Goal: Find specific page/section: Find specific page/section

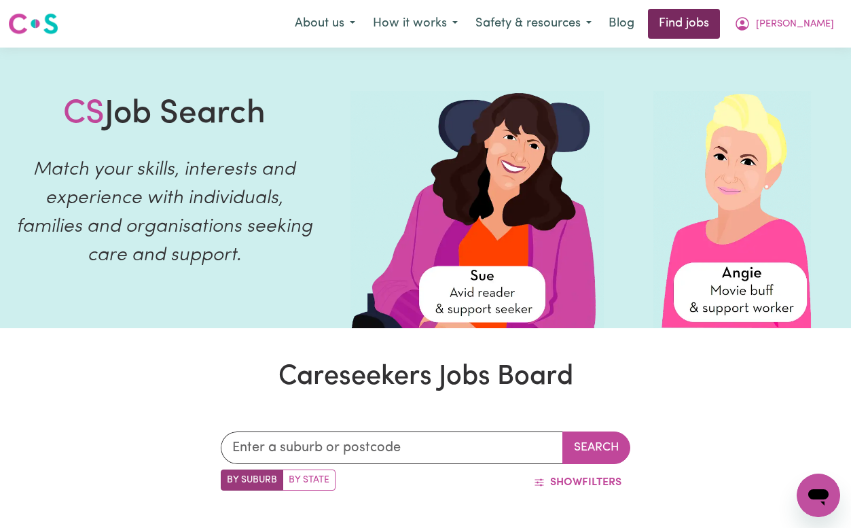
click at [720, 12] on link "Find jobs" at bounding box center [684, 24] width 72 height 30
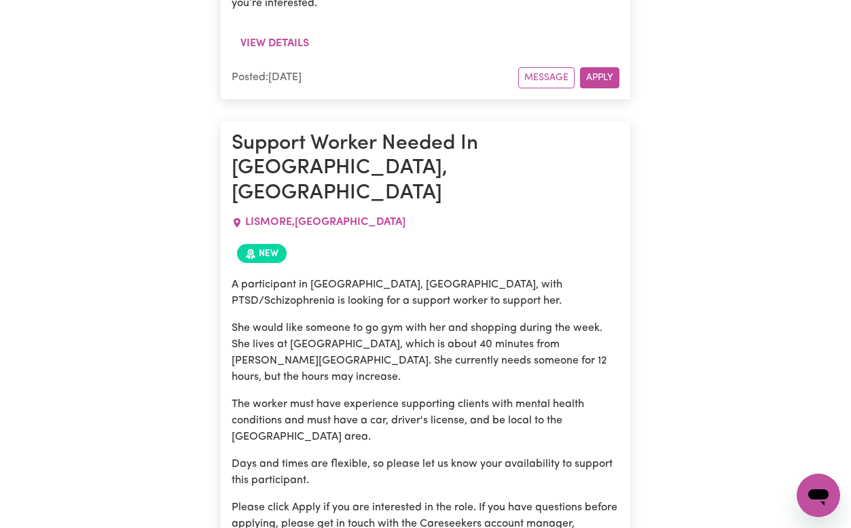
scroll to position [1046, 1]
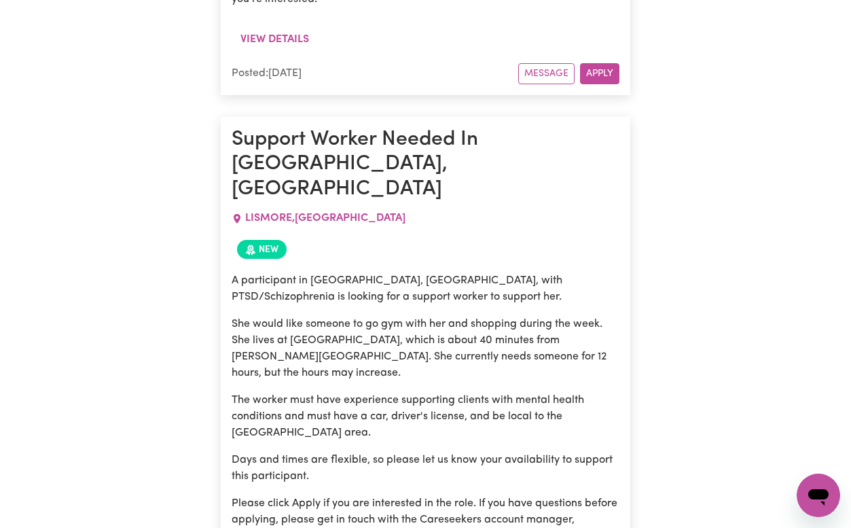
drag, startPoint x: 490, startPoint y: 7, endPoint x: 90, endPoint y: 127, distance: 417.0
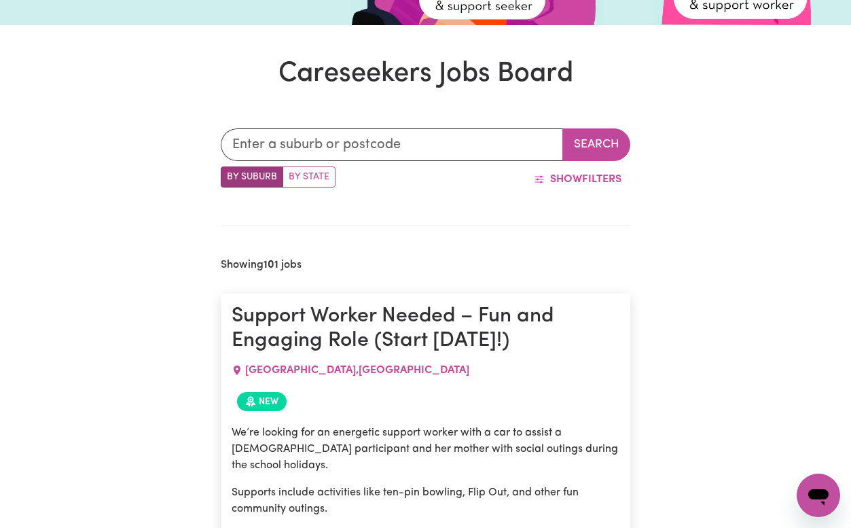
scroll to position [0, 1]
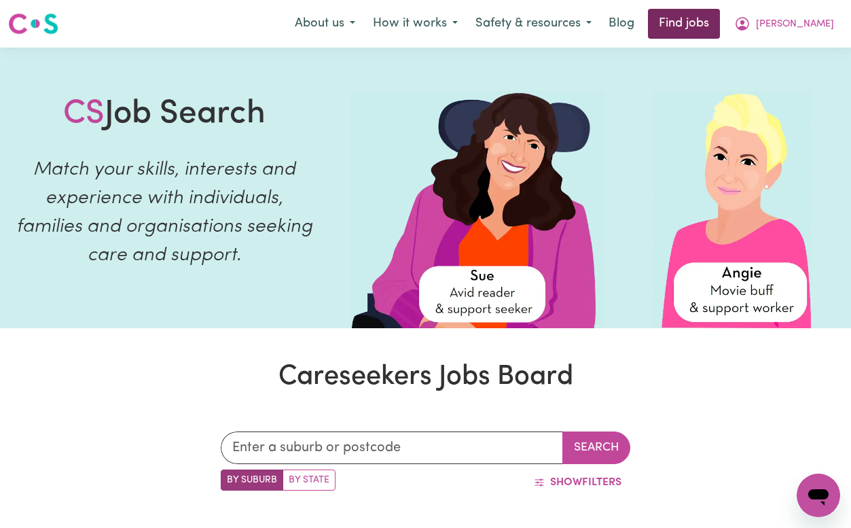
click at [720, 26] on link "Find jobs" at bounding box center [684, 24] width 72 height 30
